Goal: Information Seeking & Learning: Learn about a topic

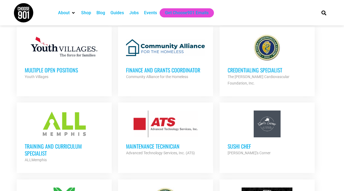
scroll to position [312, 0]
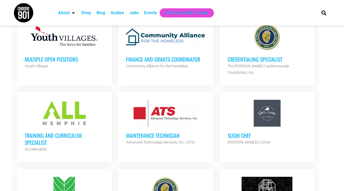
click at [85, 127] on div "Training and Curriculum Specialist ALLMemphis Partner Org" at bounding box center [64, 140] width 79 height 26
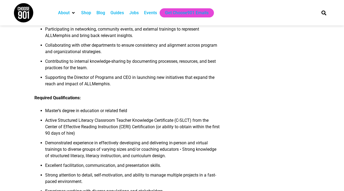
scroll to position [344, 0]
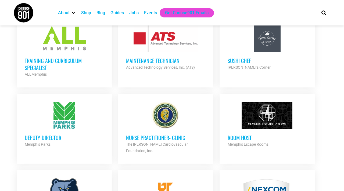
scroll to position [387, 0]
click at [84, 116] on div at bounding box center [64, 115] width 79 height 27
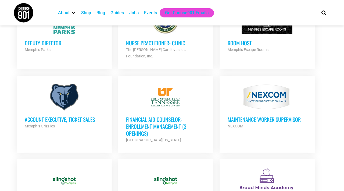
scroll to position [484, 0]
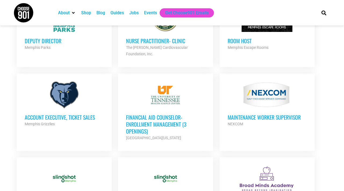
click at [92, 114] on h3 "Account Executive, Ticket Sales" at bounding box center [64, 117] width 79 height 7
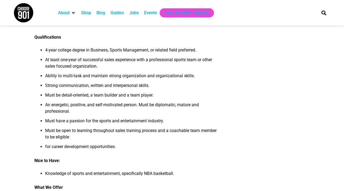
scroll to position [258, 0]
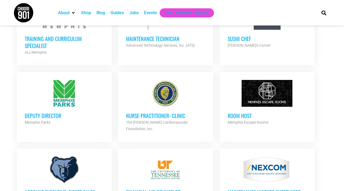
scroll to position [409, 0]
